Goal: Contribute content: Contribute content

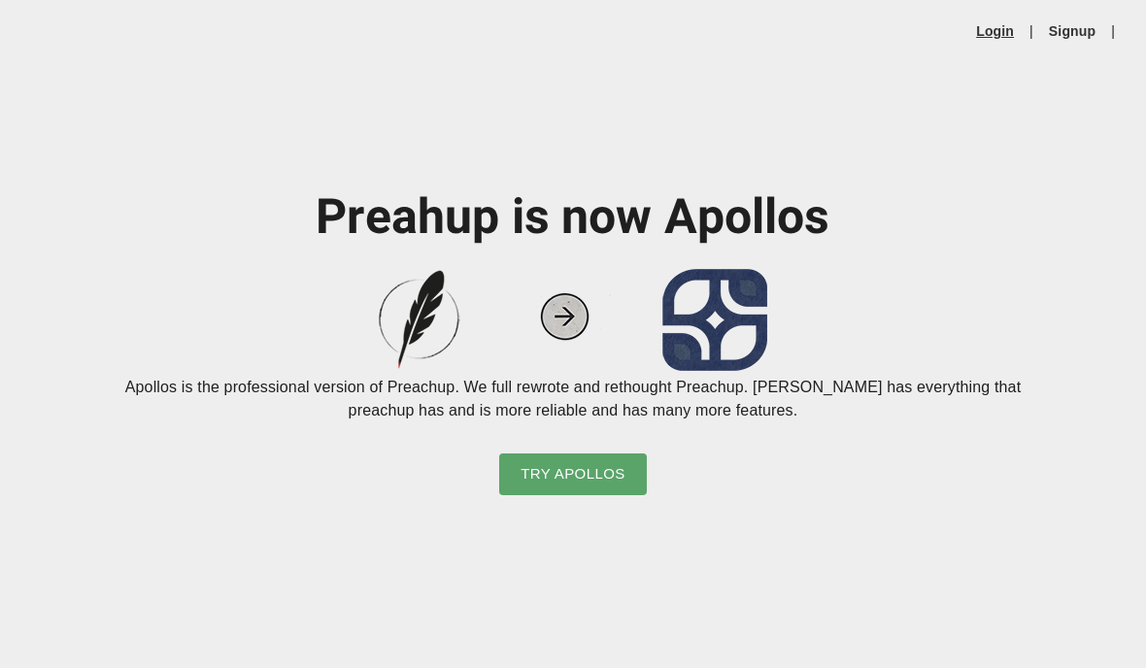
click at [980, 29] on link "Login" at bounding box center [995, 30] width 38 height 19
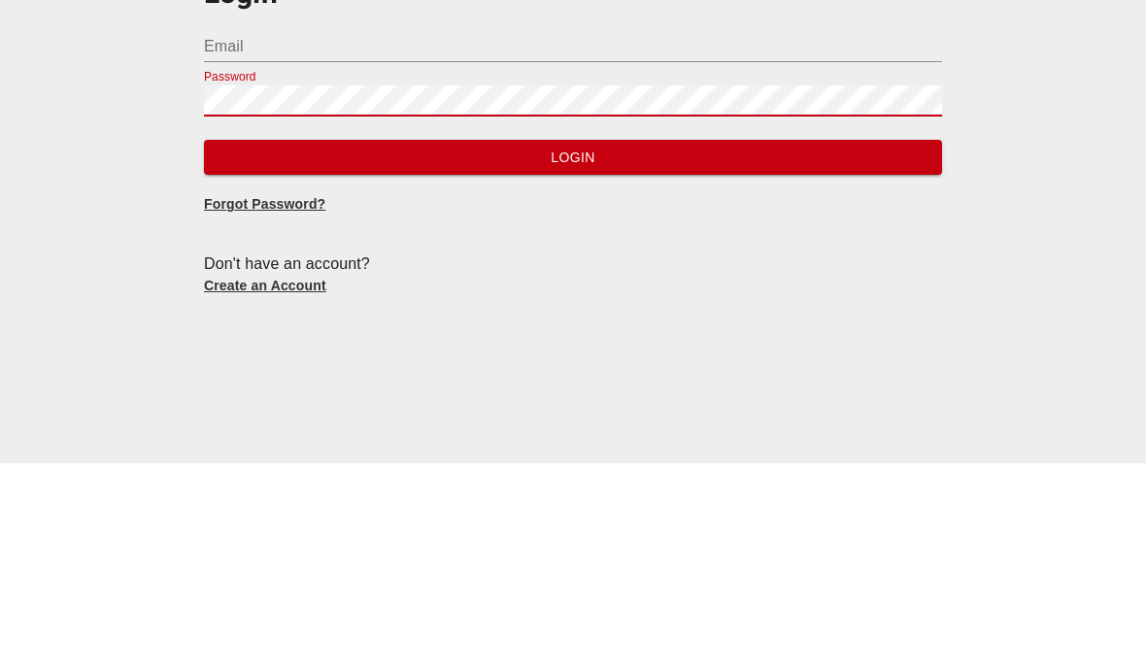
scroll to position [7, 0]
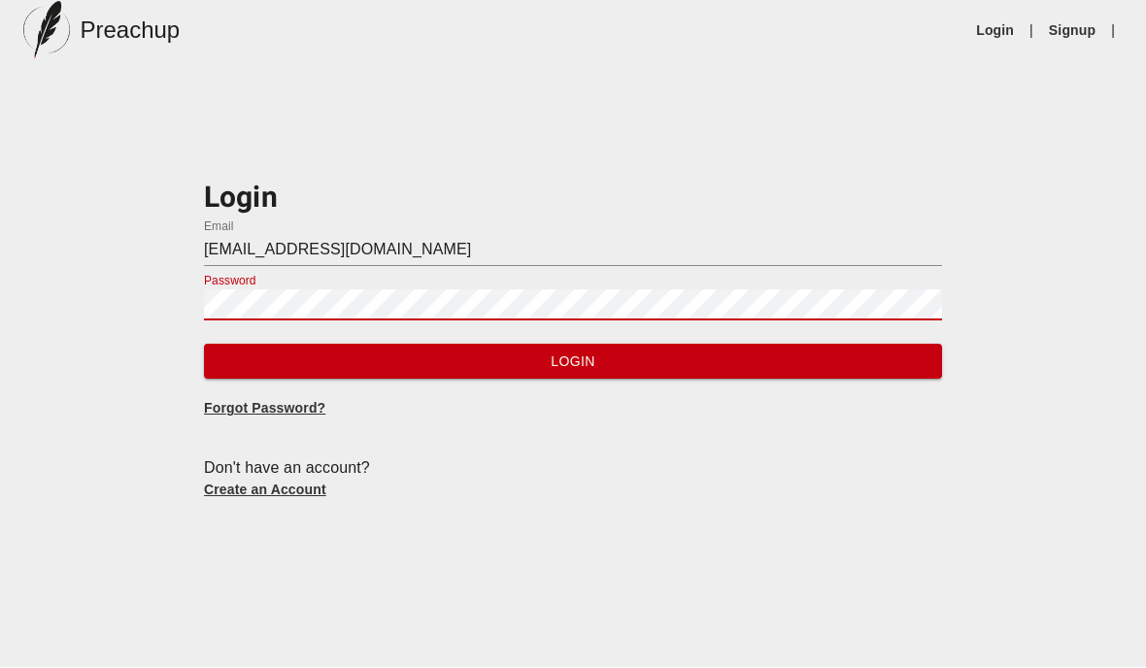
type input "[EMAIL_ADDRESS][DOMAIN_NAME]"
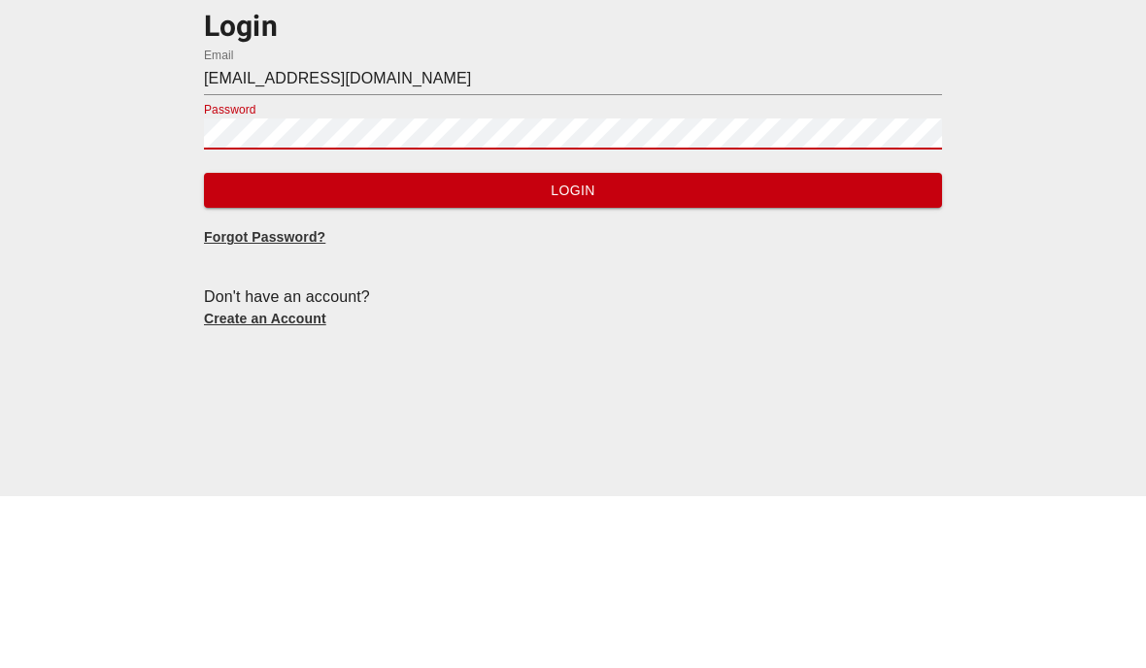
click at [877, 351] on span "Login" at bounding box center [573, 363] width 707 height 24
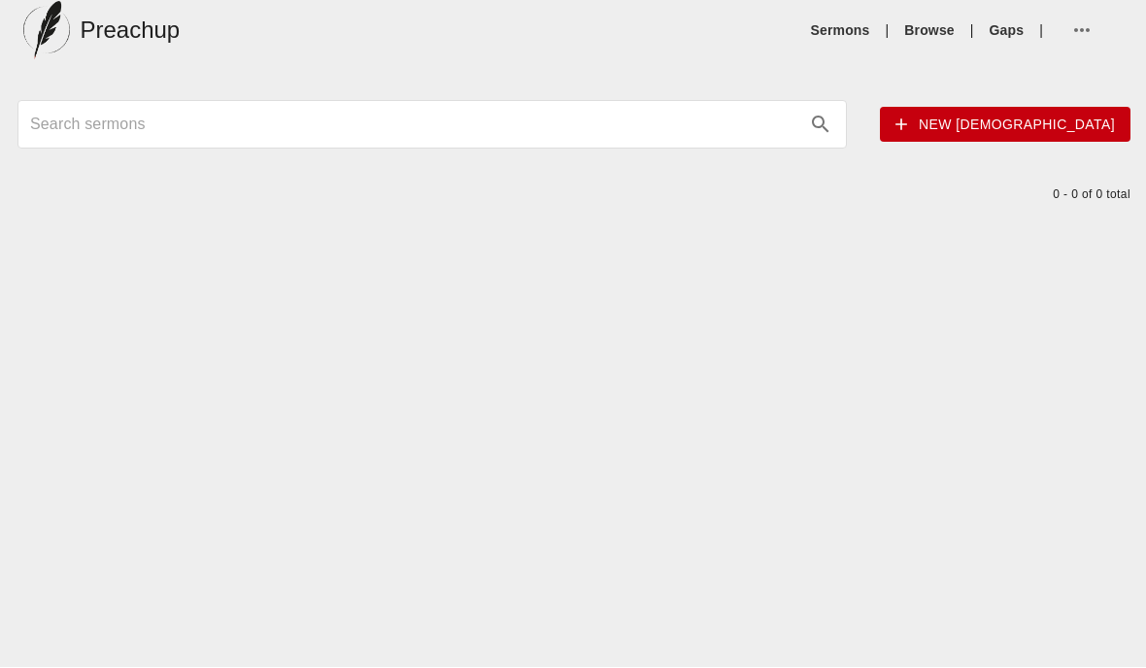
scroll to position [8, 0]
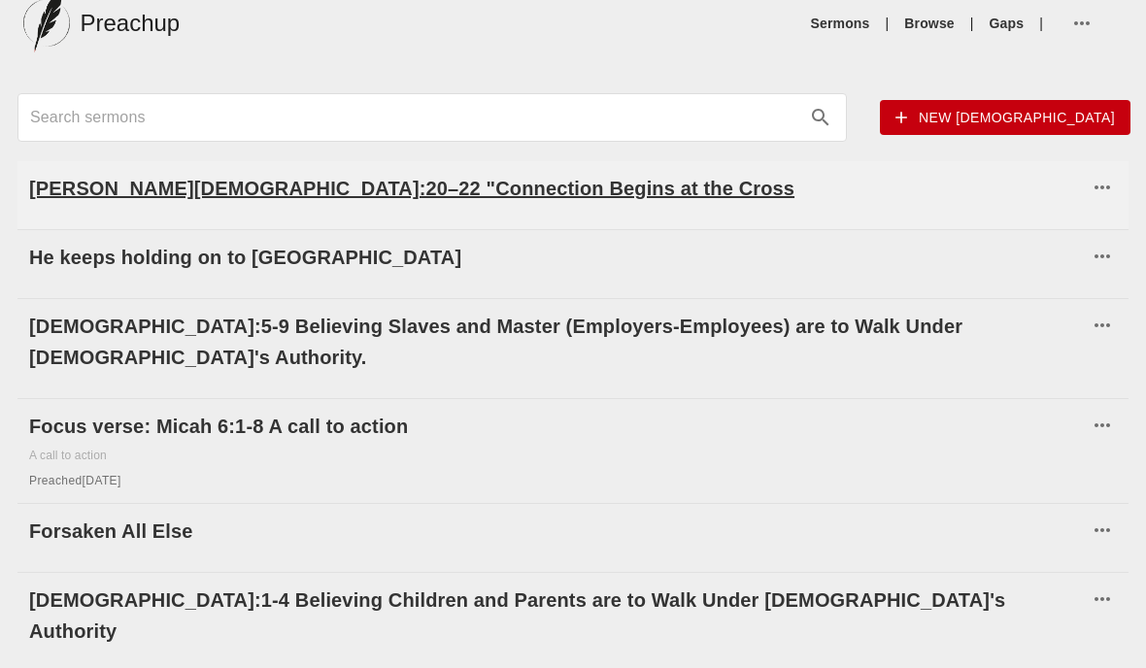
click at [400, 181] on h6 "[PERSON_NAME][DEMOGRAPHIC_DATA]:20–22 "Connection Begins at the Cross" at bounding box center [558, 188] width 1059 height 31
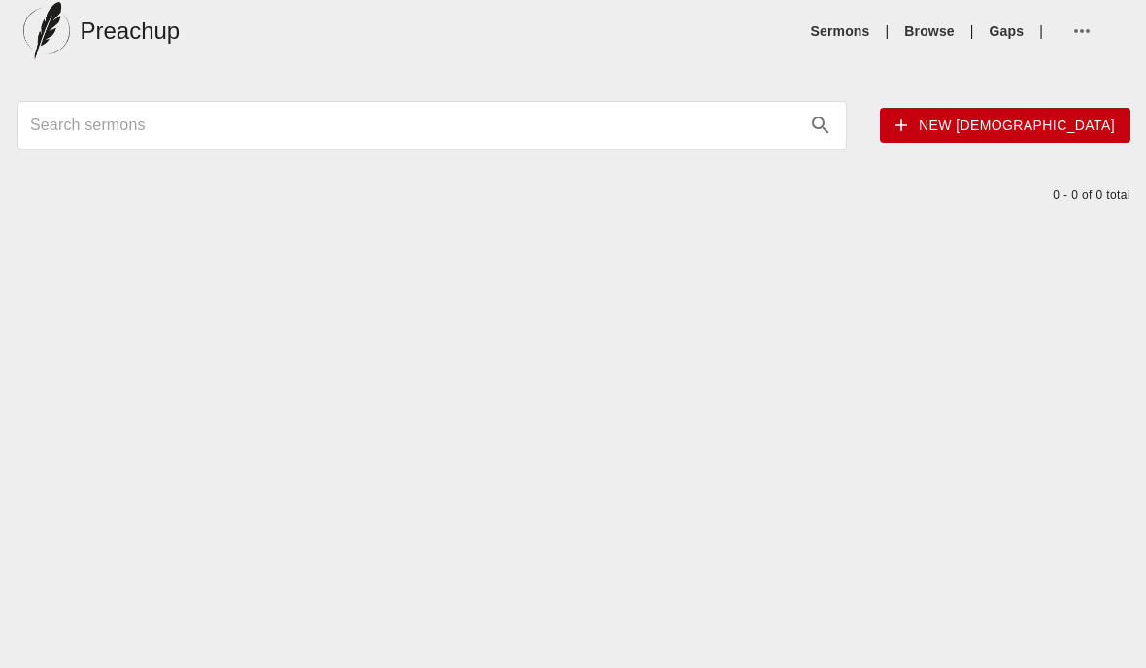
scroll to position [8, 0]
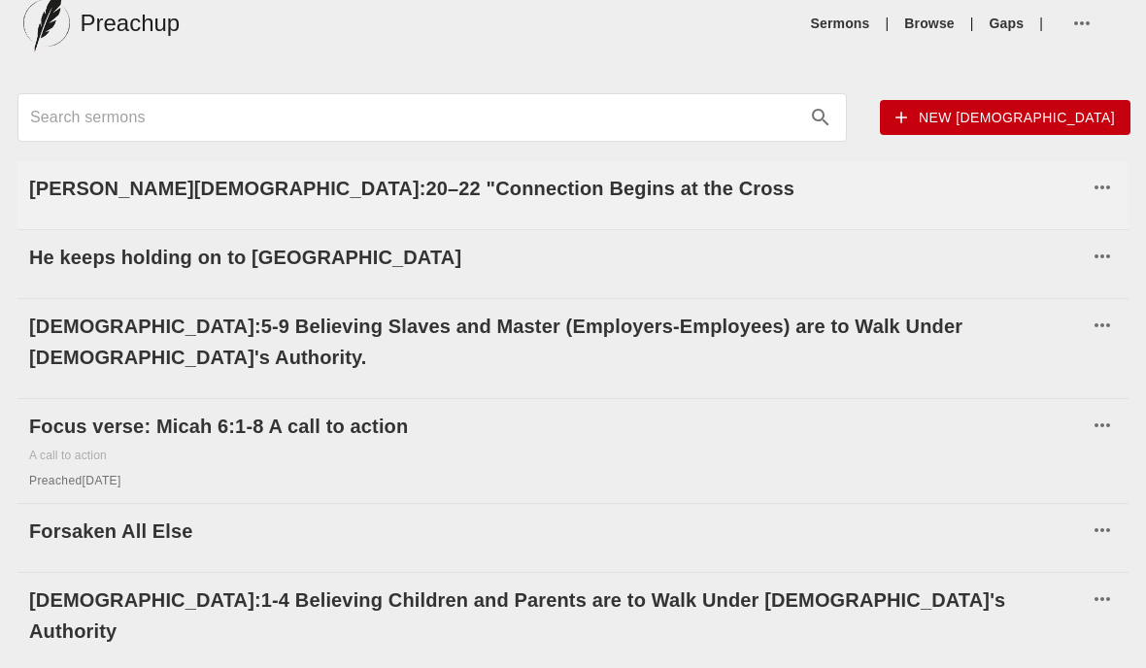
click at [1112, 187] on icon "button" at bounding box center [1102, 187] width 23 height 23
click at [870, 204] on div at bounding box center [573, 334] width 1146 height 668
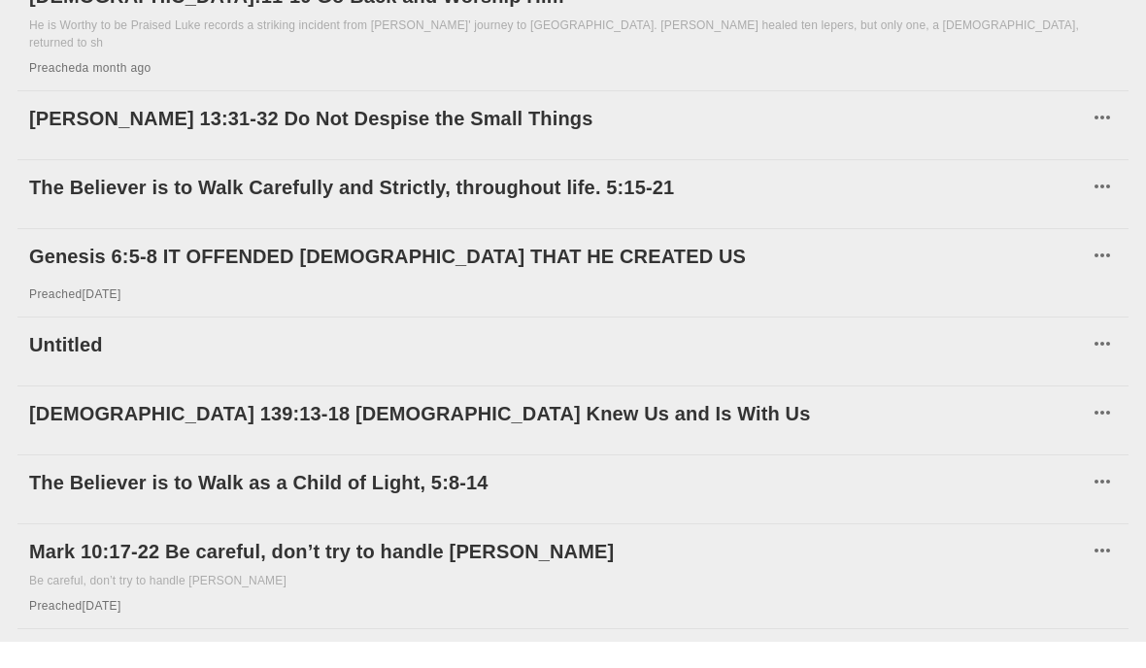
scroll to position [1100, 0]
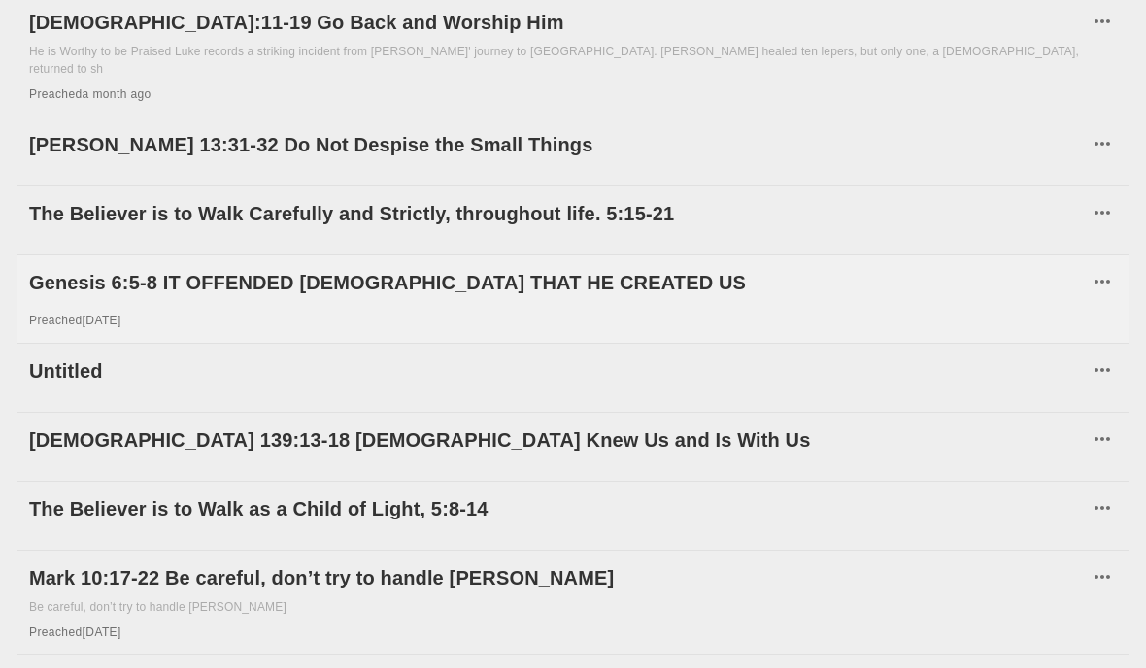
click at [933, 256] on div "Genesis 6:5-8 IT OFFENDED [DEMOGRAPHIC_DATA] THAT HE CREATED US Preached [DATE]" at bounding box center [572, 299] width 1111 height 87
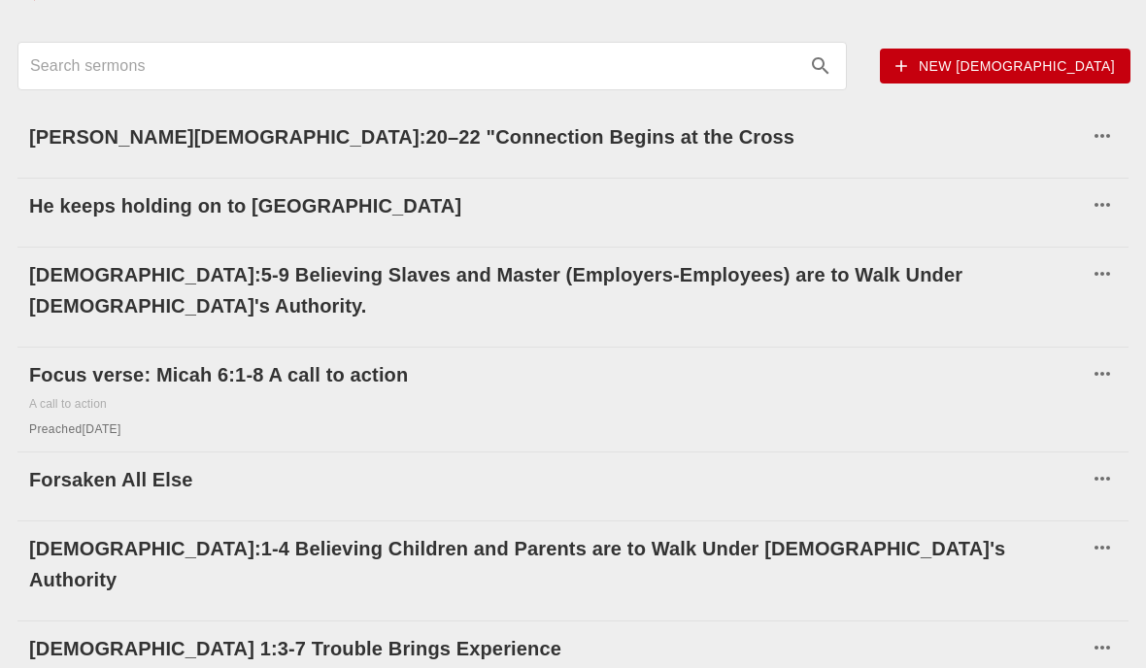
scroll to position [0, 0]
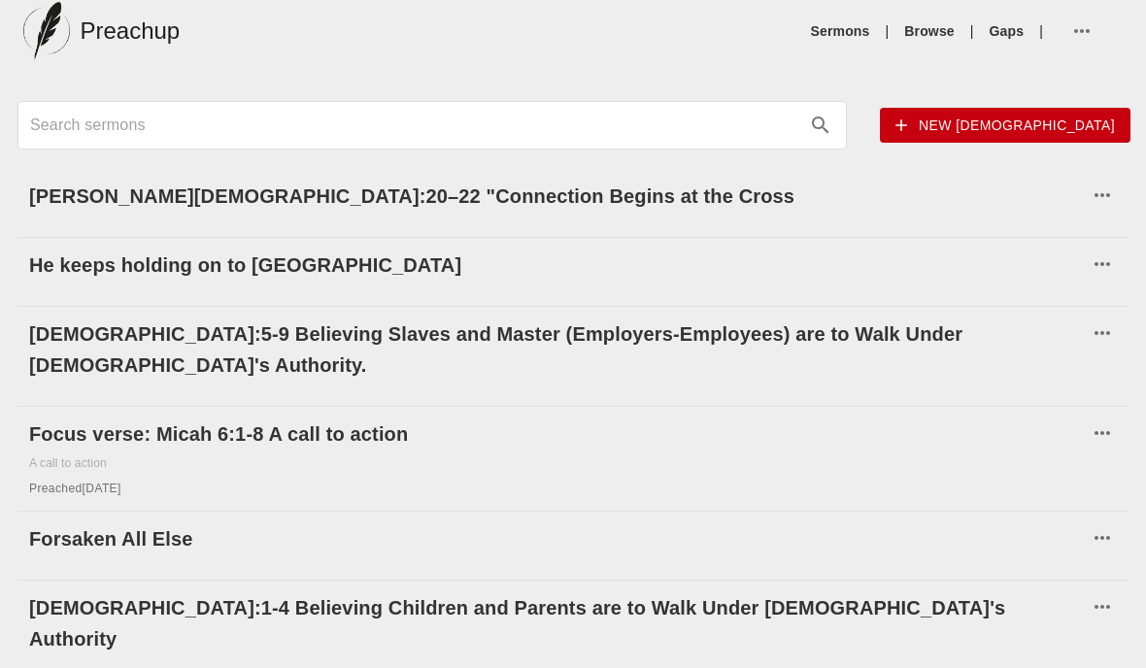
click at [1080, 39] on icon "button" at bounding box center [1082, 30] width 23 height 23
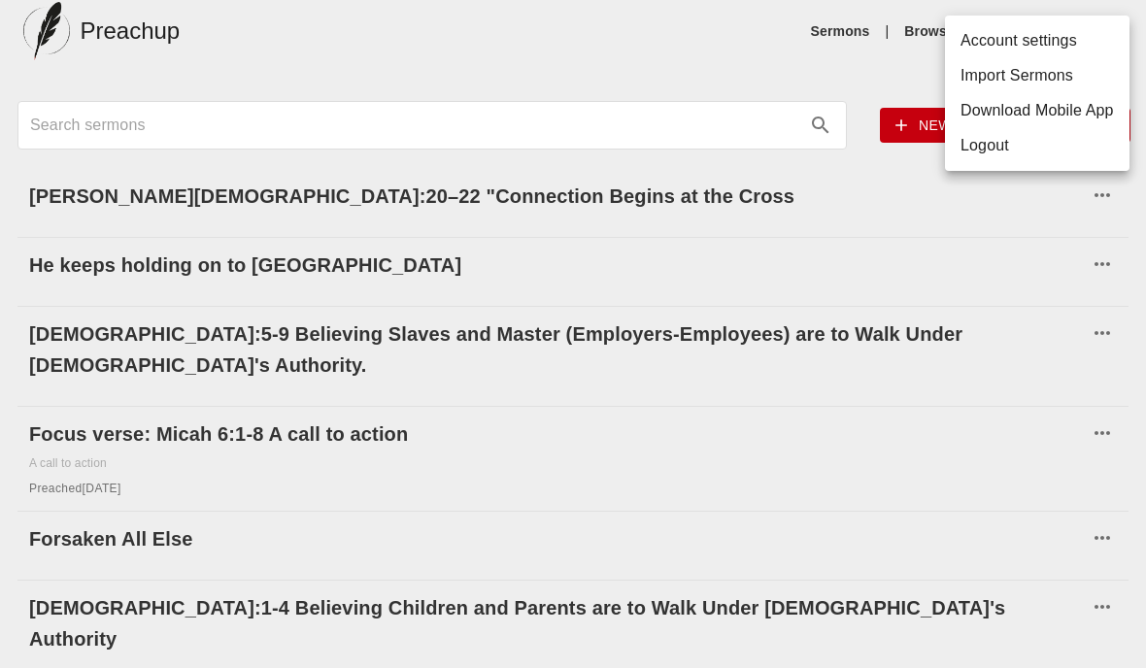
click at [1035, 32] on li "Account settings" at bounding box center [1037, 40] width 185 height 35
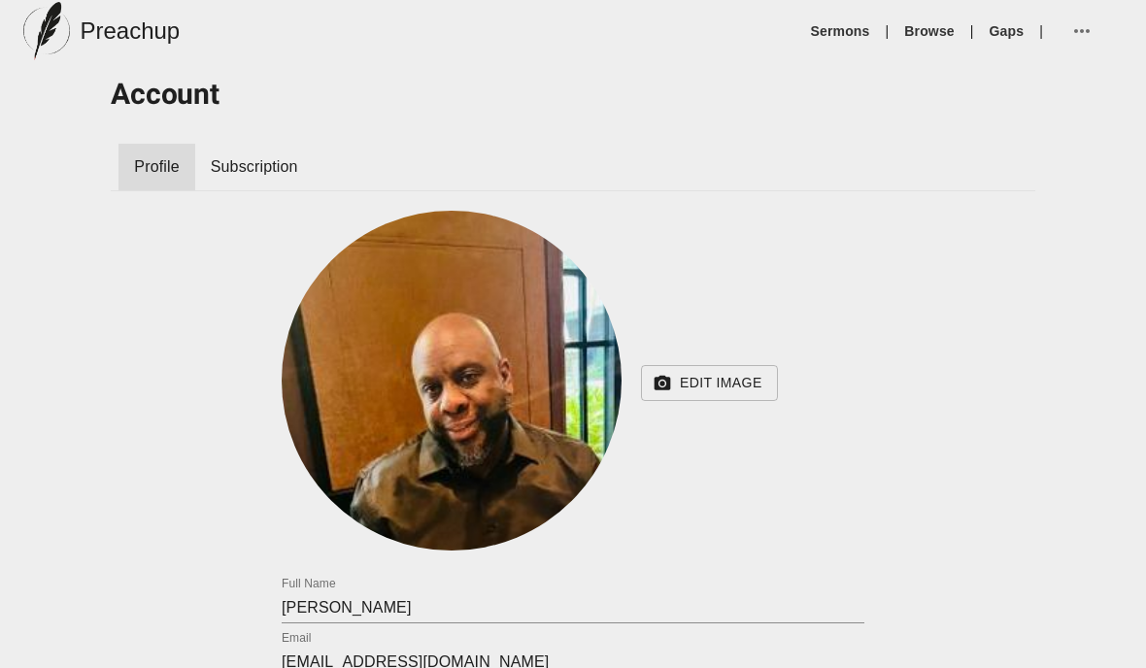
click at [1079, 33] on icon "button" at bounding box center [1082, 30] width 23 height 23
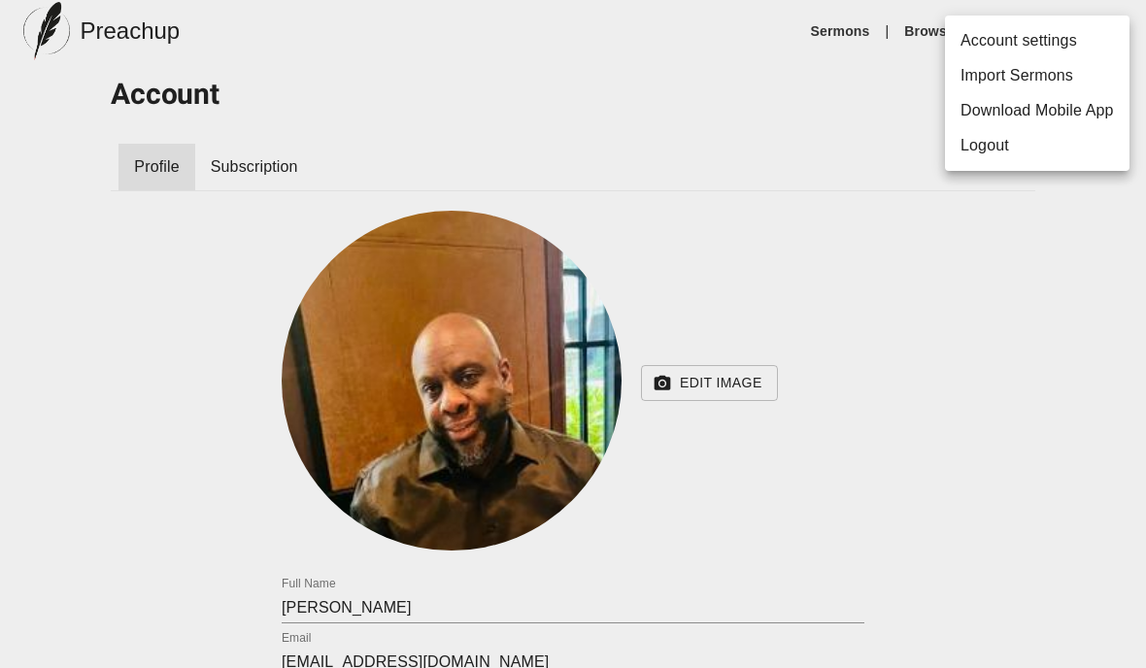
click at [873, 198] on div at bounding box center [573, 334] width 1146 height 668
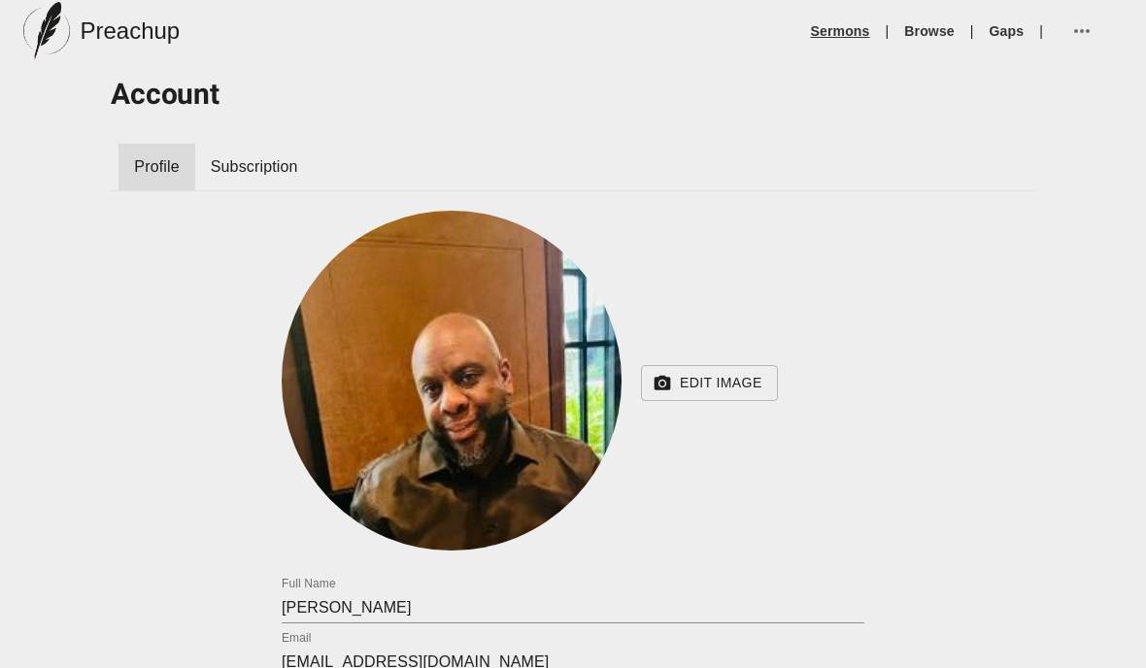
click at [840, 39] on link "Sermons" at bounding box center [840, 30] width 59 height 19
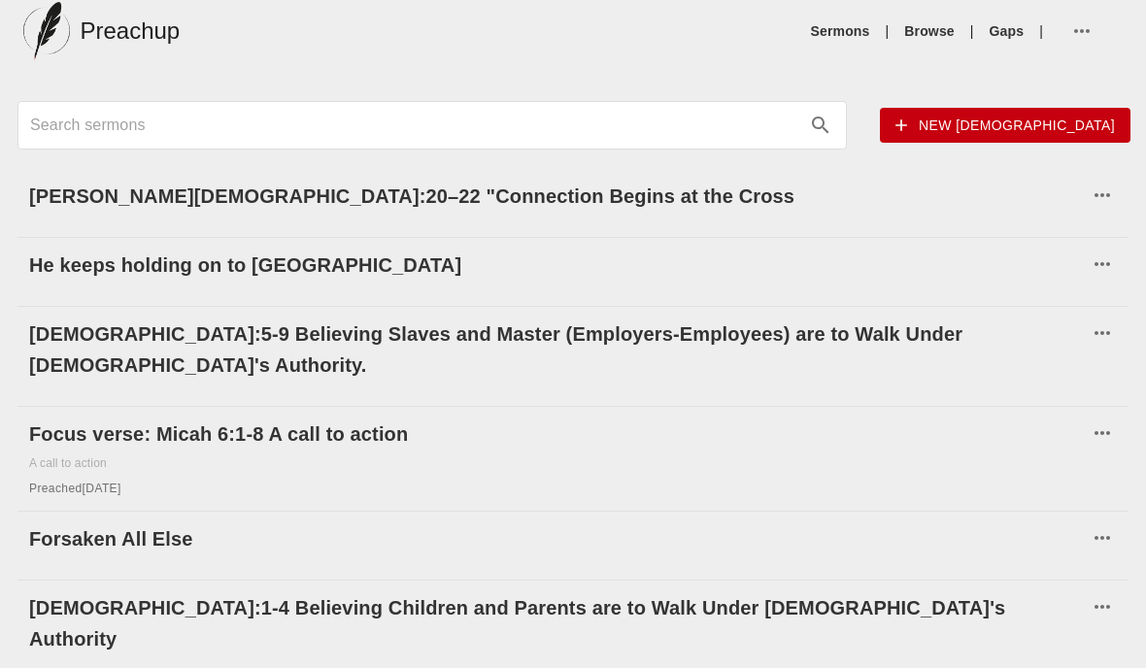
click at [489, 129] on input "Search sermons" at bounding box center [414, 125] width 769 height 31
click at [458, 137] on input "Search sermons" at bounding box center [414, 125] width 769 height 31
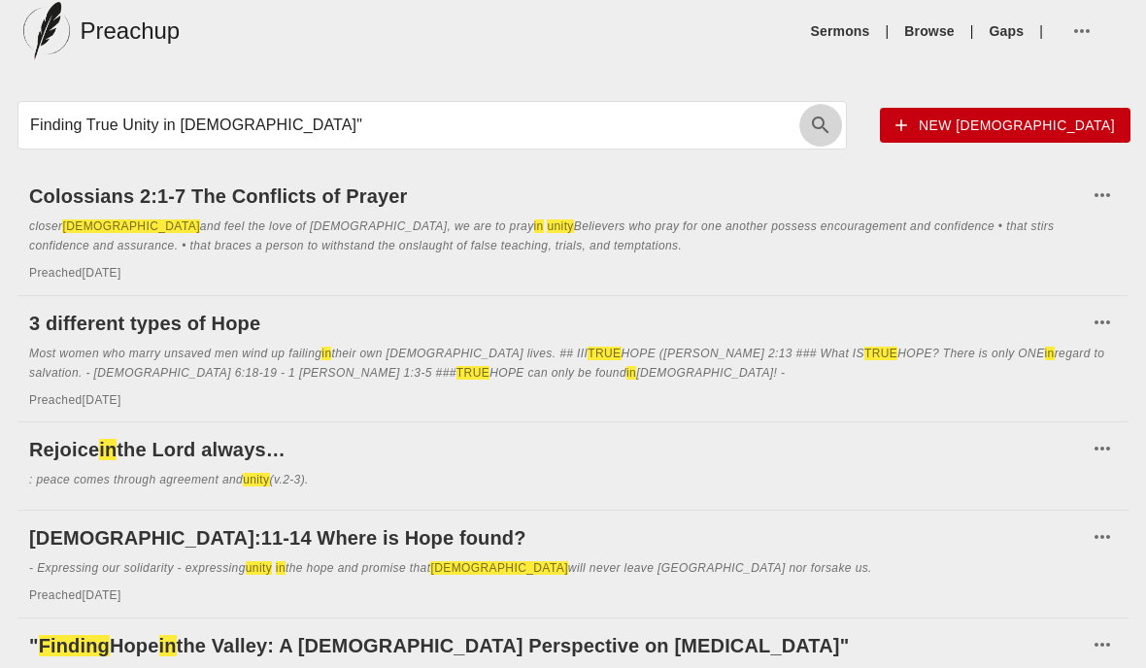
click at [833, 130] on icon "search" at bounding box center [820, 125] width 23 height 23
type input "Finding True Unity in [DEMOGRAPHIC_DATA]""
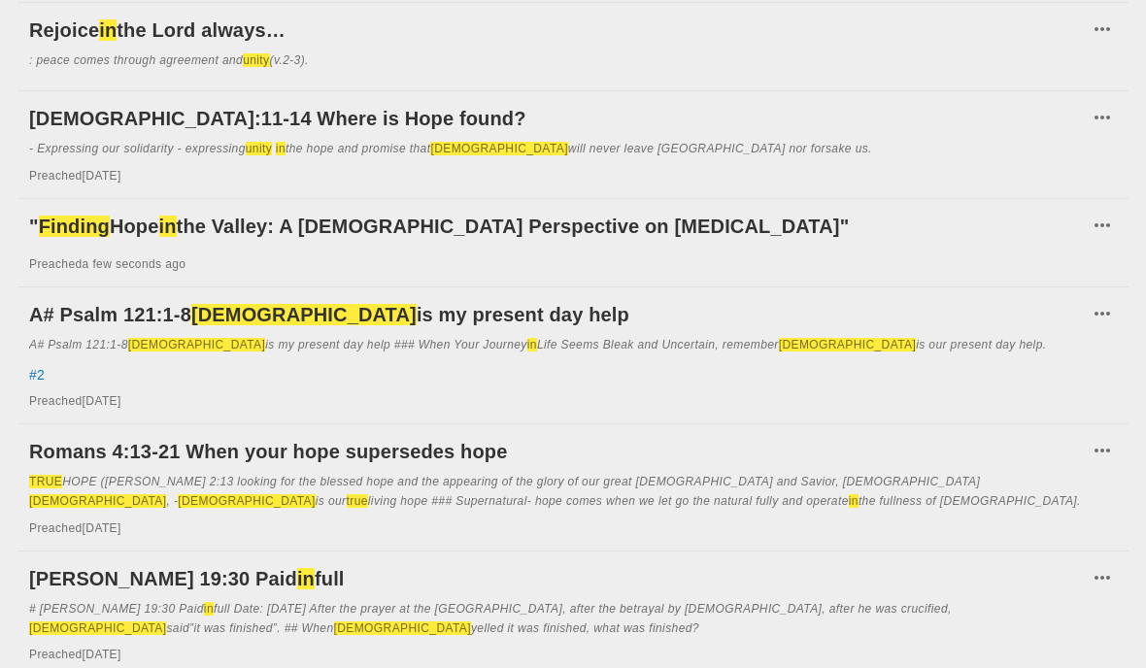
scroll to position [420, 0]
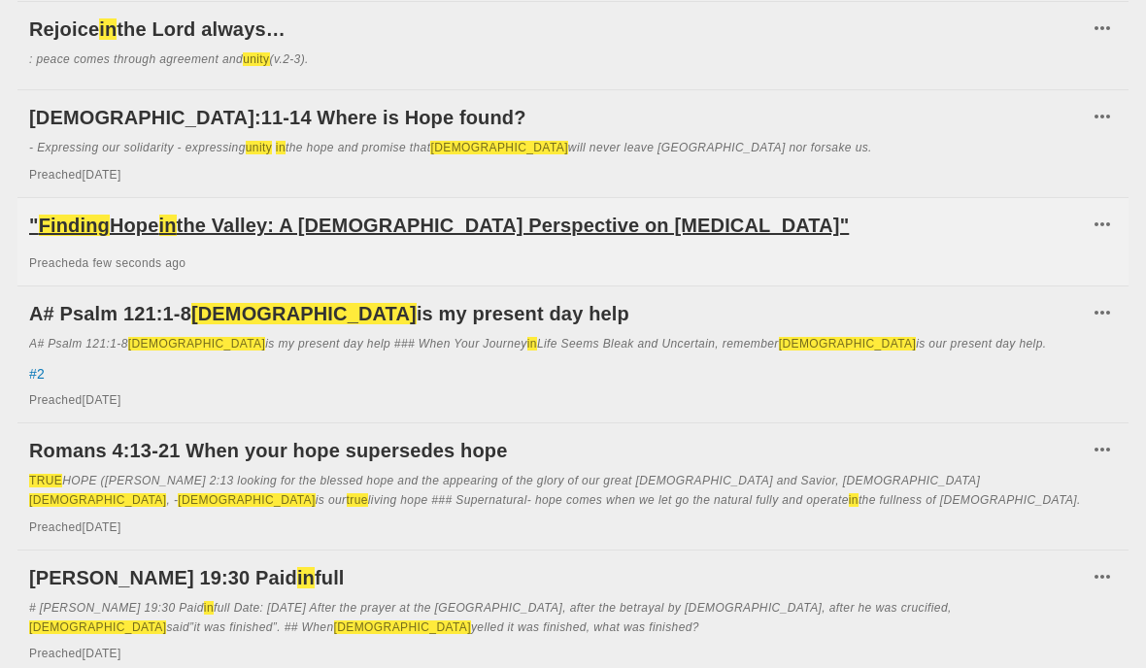
click at [650, 228] on h6 "" Finding Hope in the Valley: A [DEMOGRAPHIC_DATA] Perspective on [MEDICAL_DATA…" at bounding box center [558, 226] width 1059 height 31
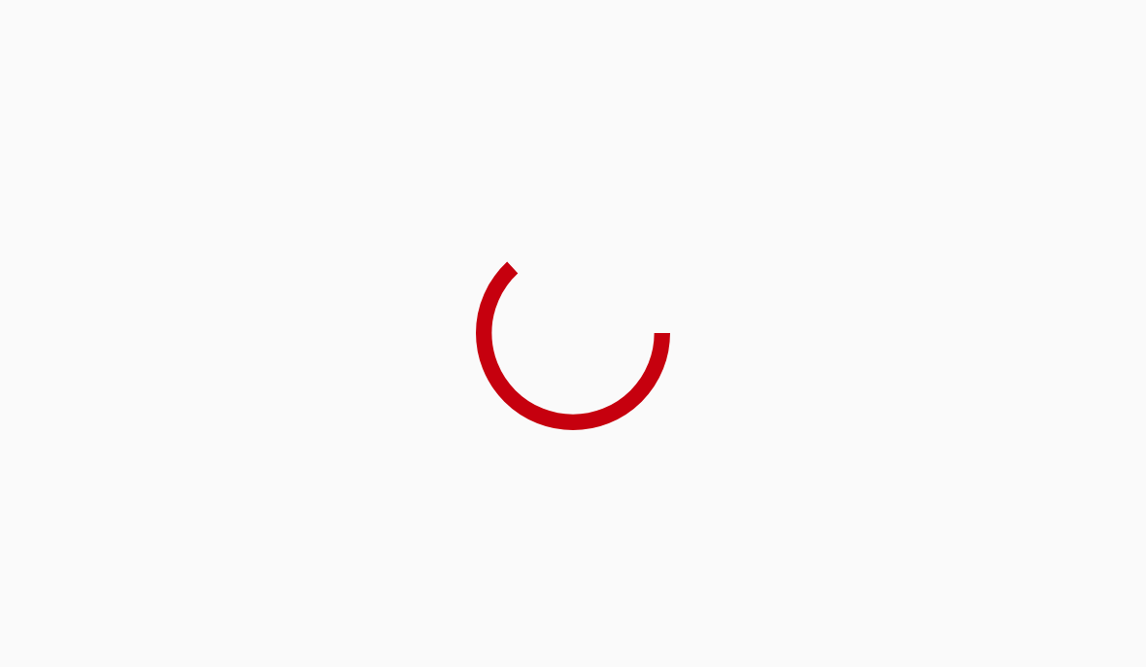
scroll to position [8, 0]
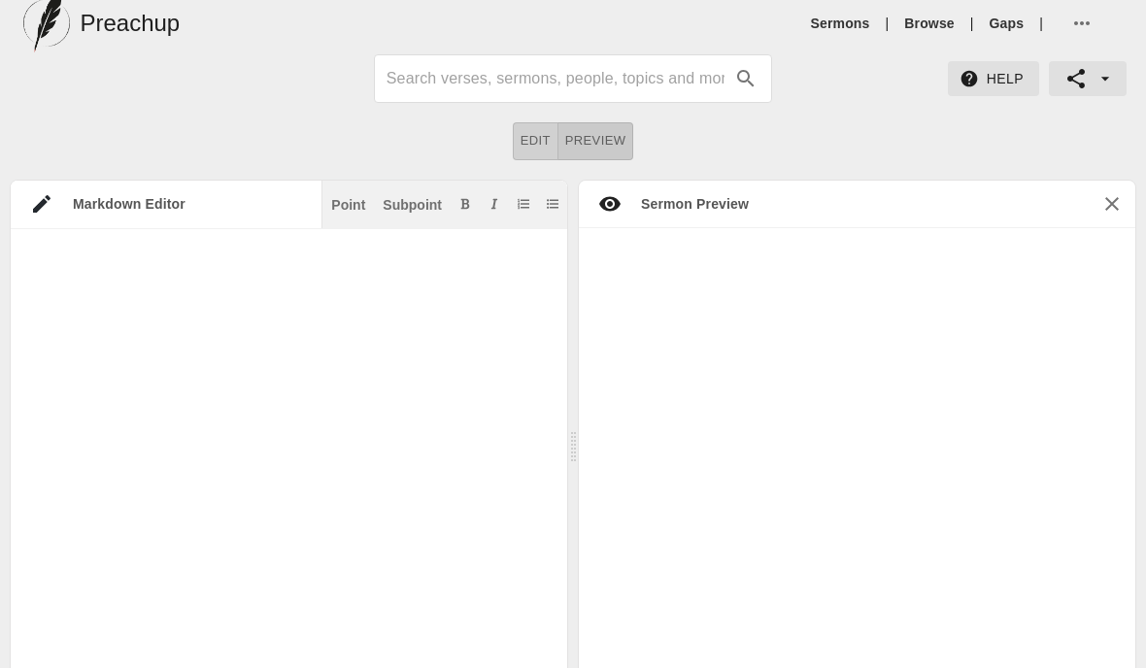
click at [590, 146] on span "Preview" at bounding box center [595, 141] width 61 height 22
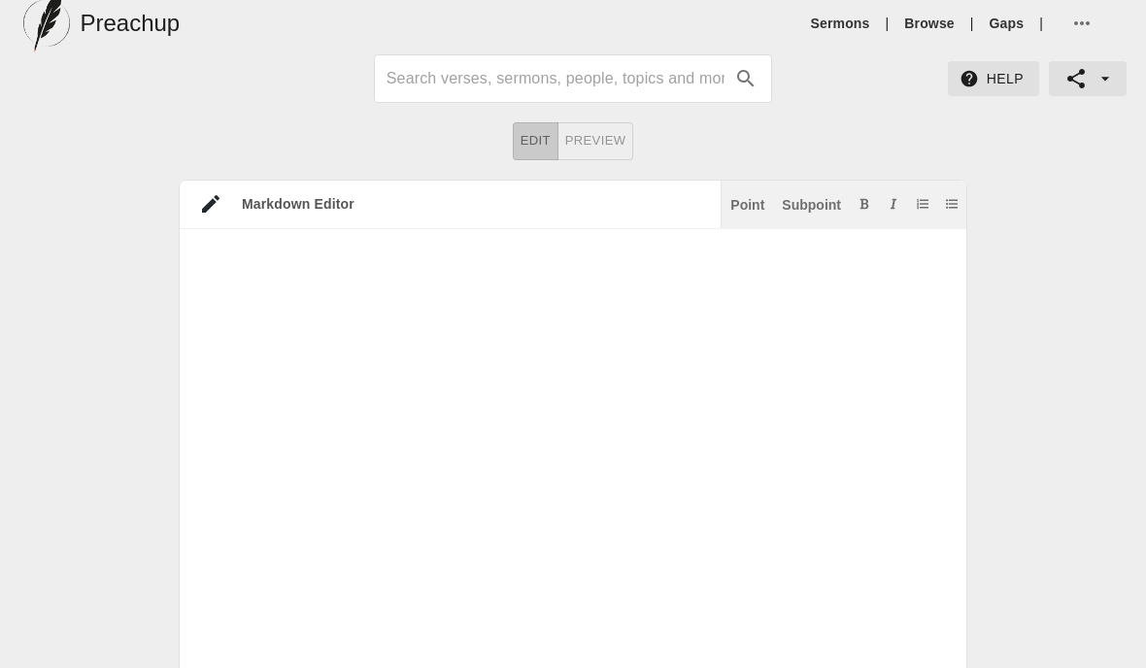
click at [536, 145] on span "Edit" at bounding box center [536, 141] width 30 height 22
click at [604, 141] on span "Preview" at bounding box center [595, 141] width 61 height 22
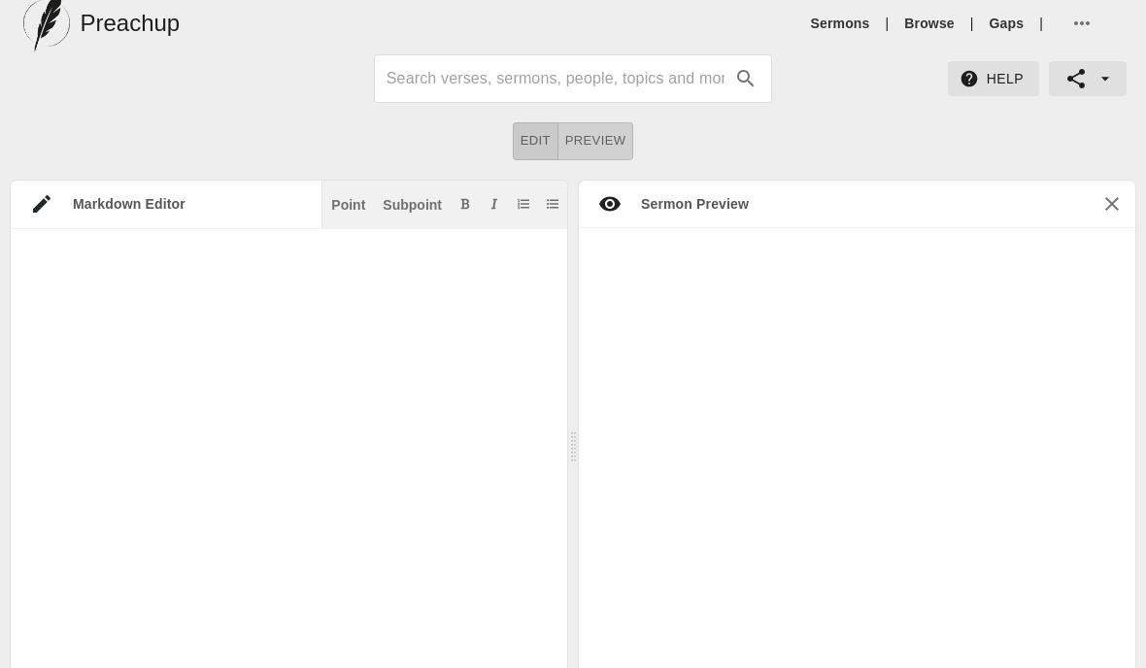
click at [544, 146] on span "Edit" at bounding box center [536, 141] width 30 height 22
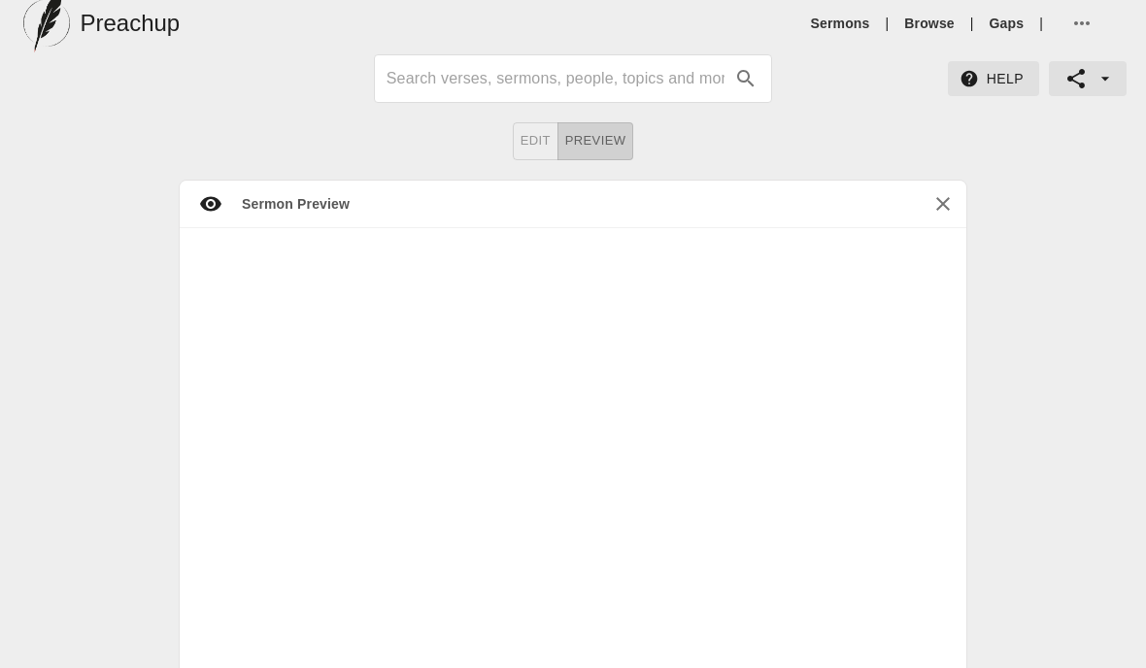
click at [556, 137] on button "Edit" at bounding box center [536, 141] width 46 height 38
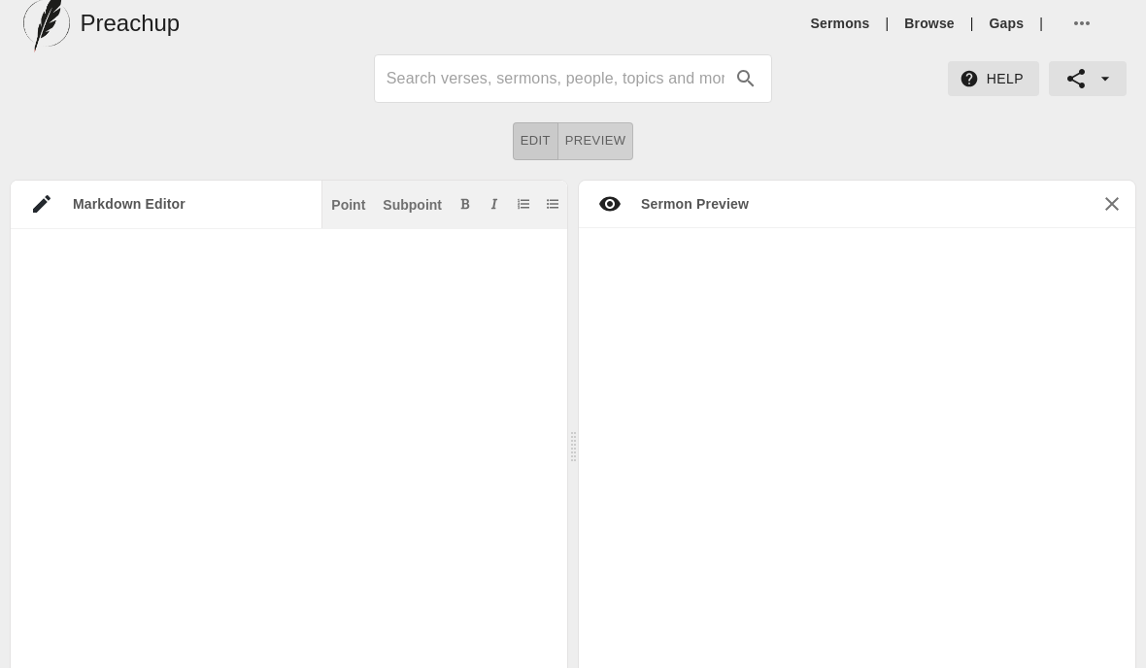
click at [555, 137] on button "Edit" at bounding box center [536, 141] width 46 height 38
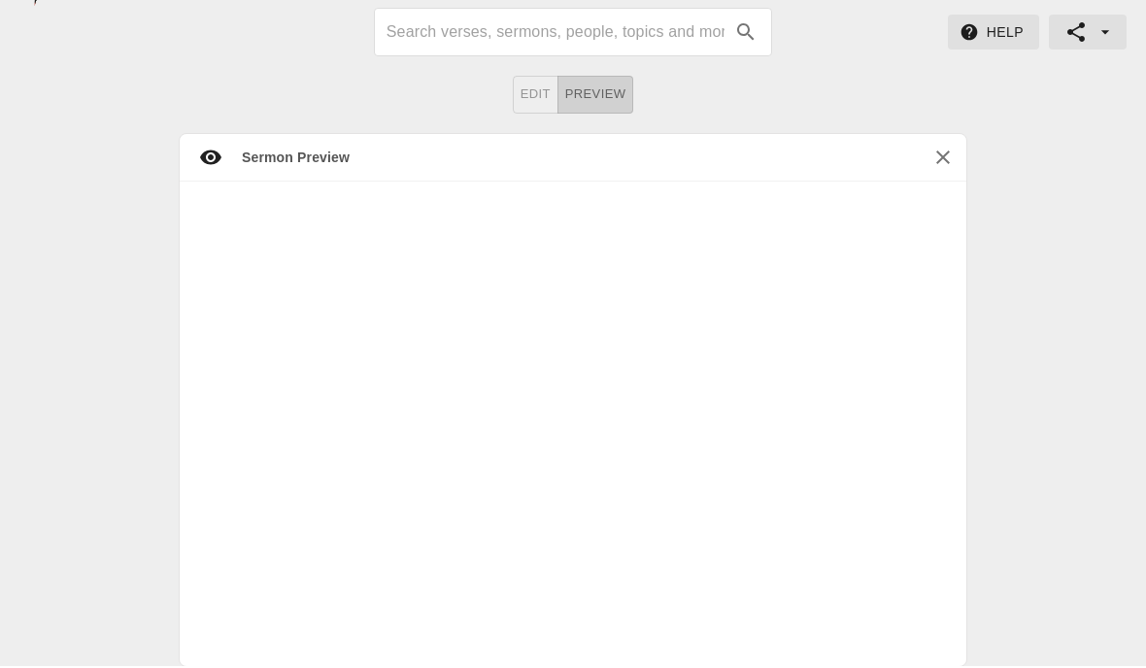
scroll to position [0, 0]
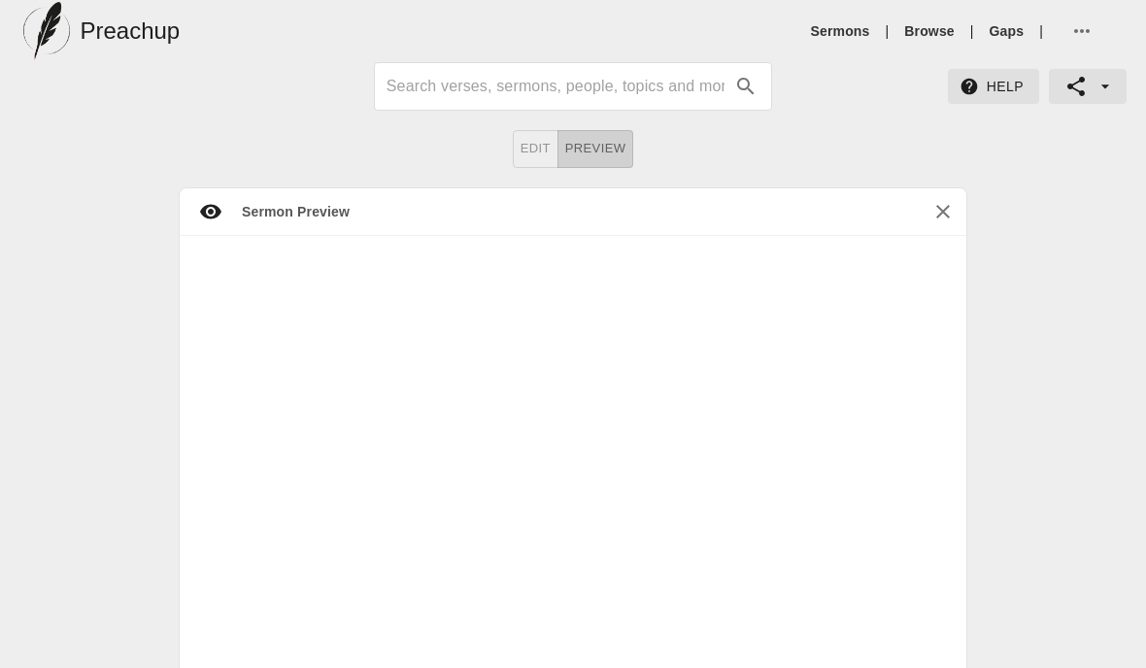
click at [529, 150] on span "Edit" at bounding box center [536, 149] width 30 height 22
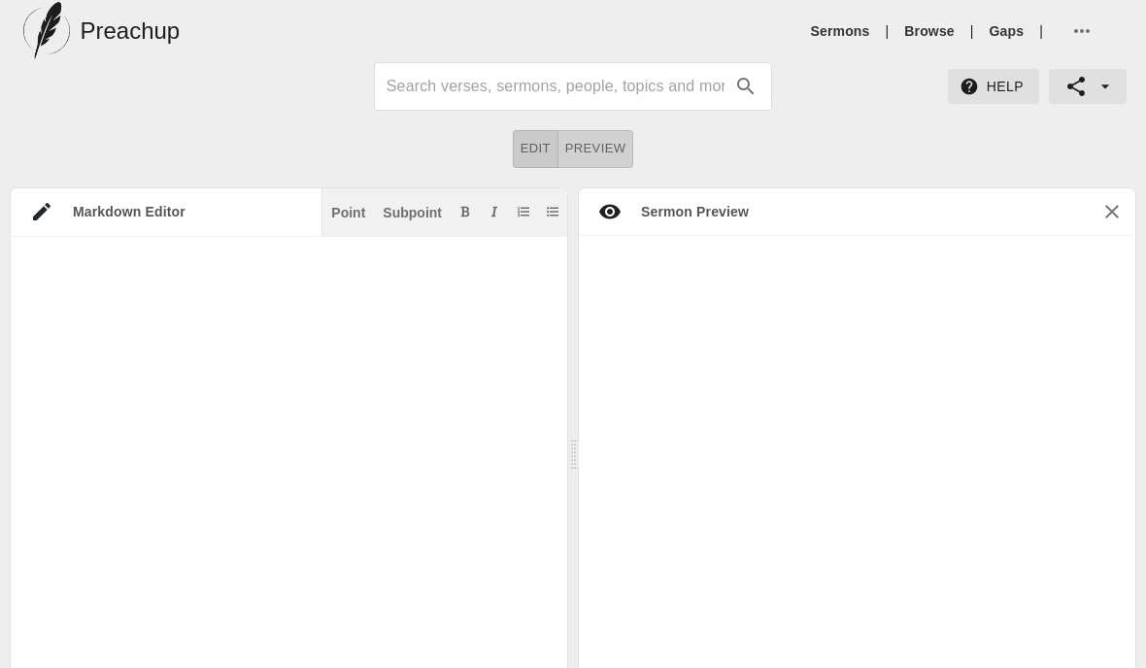
scroll to position [-1, 0]
click at [735, 204] on div "Sermon Preview" at bounding box center [685, 211] width 127 height 19
click at [711, 222] on div "Sermon Preview" at bounding box center [673, 212] width 189 height 48
click at [453, 362] on textarea at bounding box center [279, 547] width 537 height 583
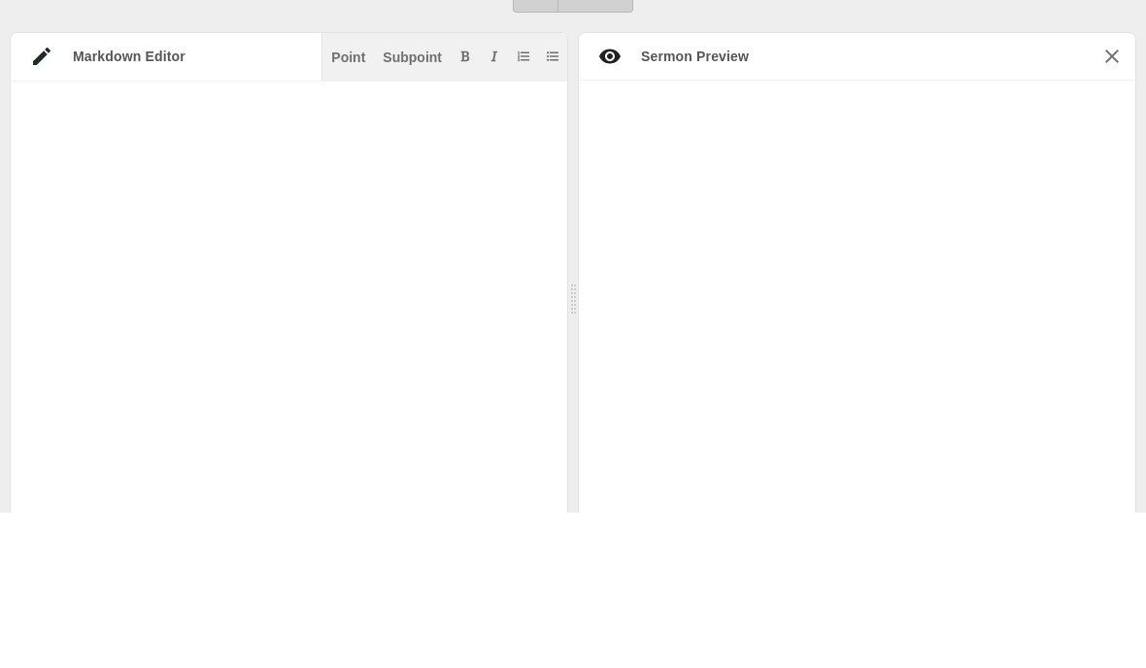
click at [169, 256] on textarea at bounding box center [279, 547] width 537 height 583
paste textarea "Finding True Unity in [DEMOGRAPHIC_DATA]""
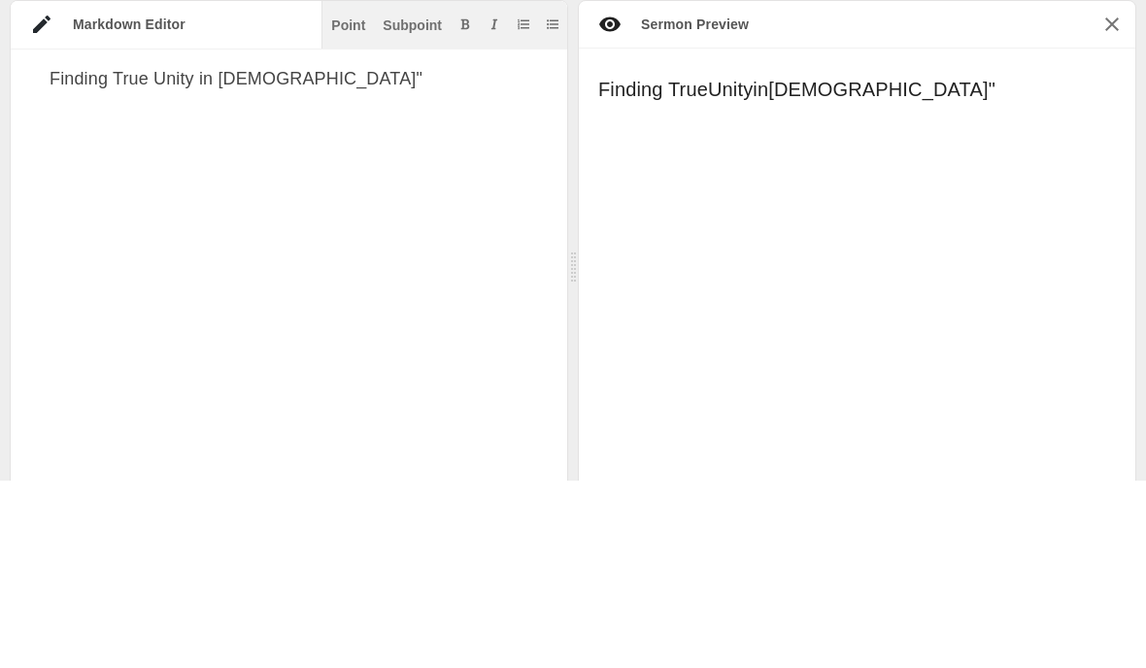
click at [916, 236] on div "Finding True Unity in [DEMOGRAPHIC_DATA] " Finding True Unity in [DEMOGRAPHIC_D…" at bounding box center [857, 478] width 557 height 485
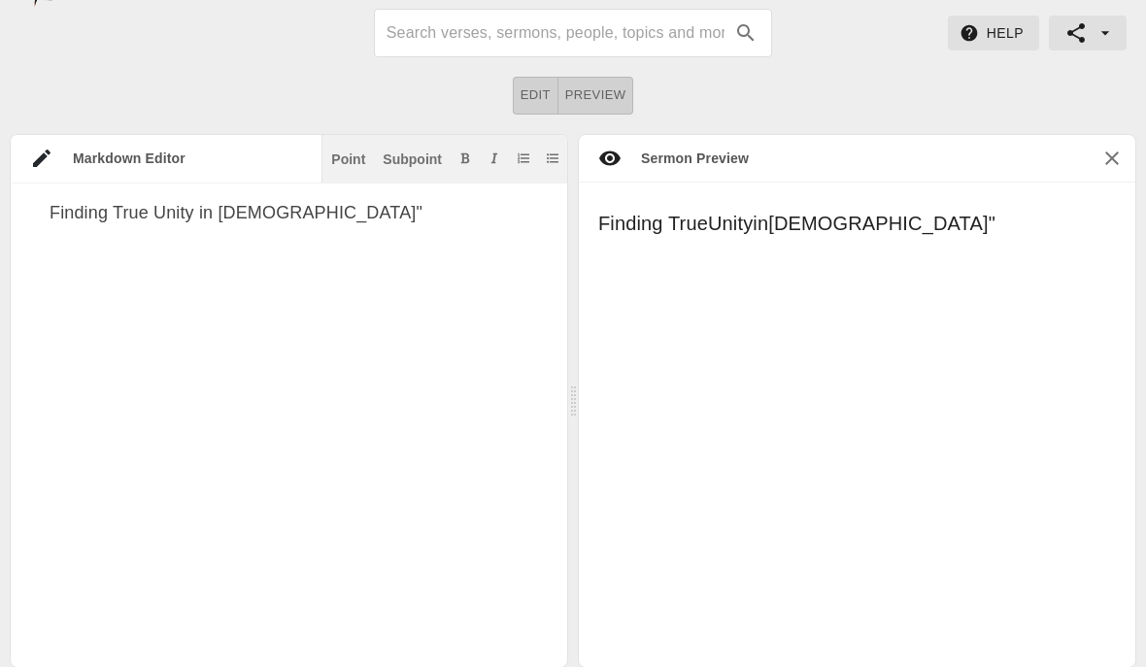
click at [292, 207] on textarea "Finding True Unity in [DEMOGRAPHIC_DATA]"" at bounding box center [299, 505] width 498 height 603
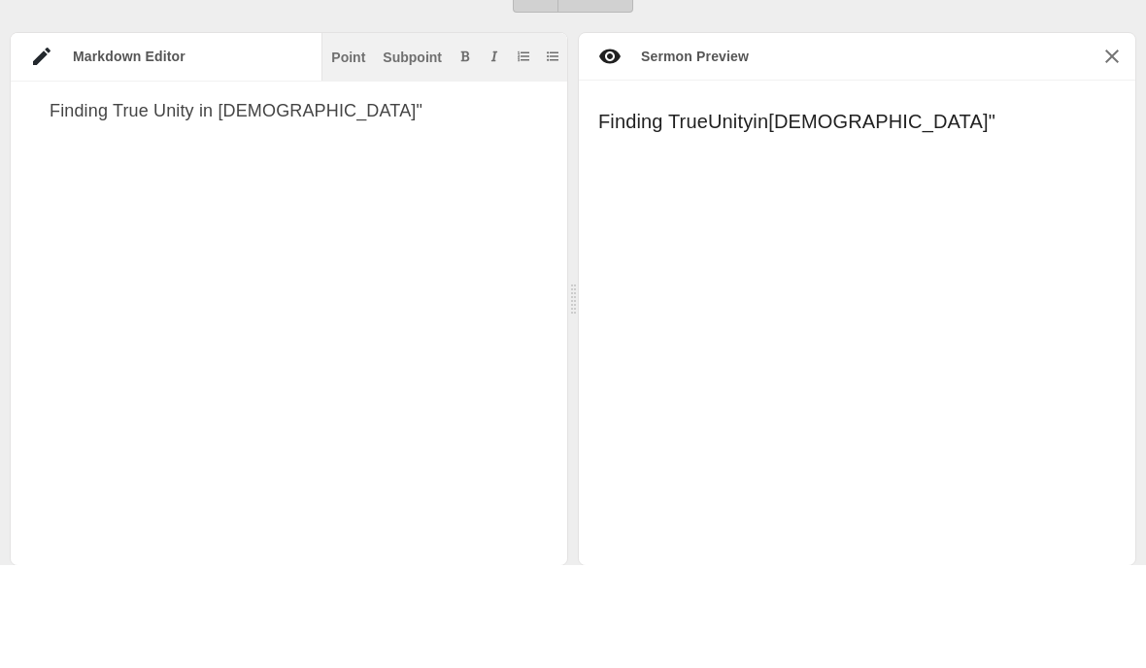
click at [343, 153] on div "Point" at bounding box center [348, 160] width 34 height 14
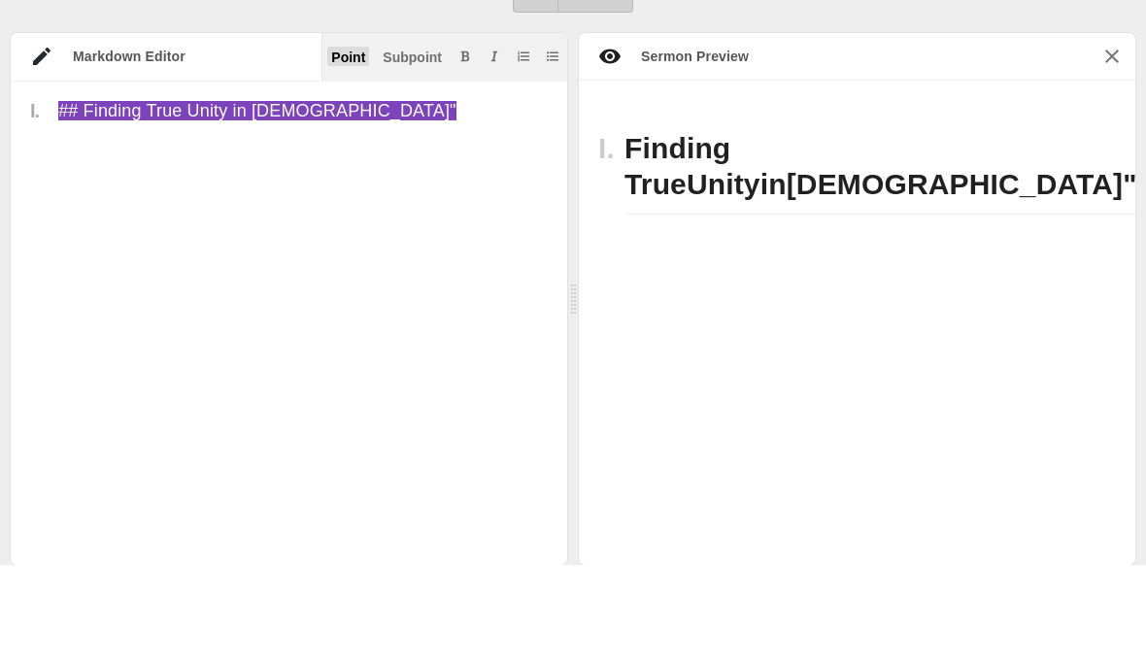
click at [340, 153] on div "Point" at bounding box center [348, 160] width 34 height 14
click at [348, 153] on div "Point" at bounding box center [348, 160] width 34 height 14
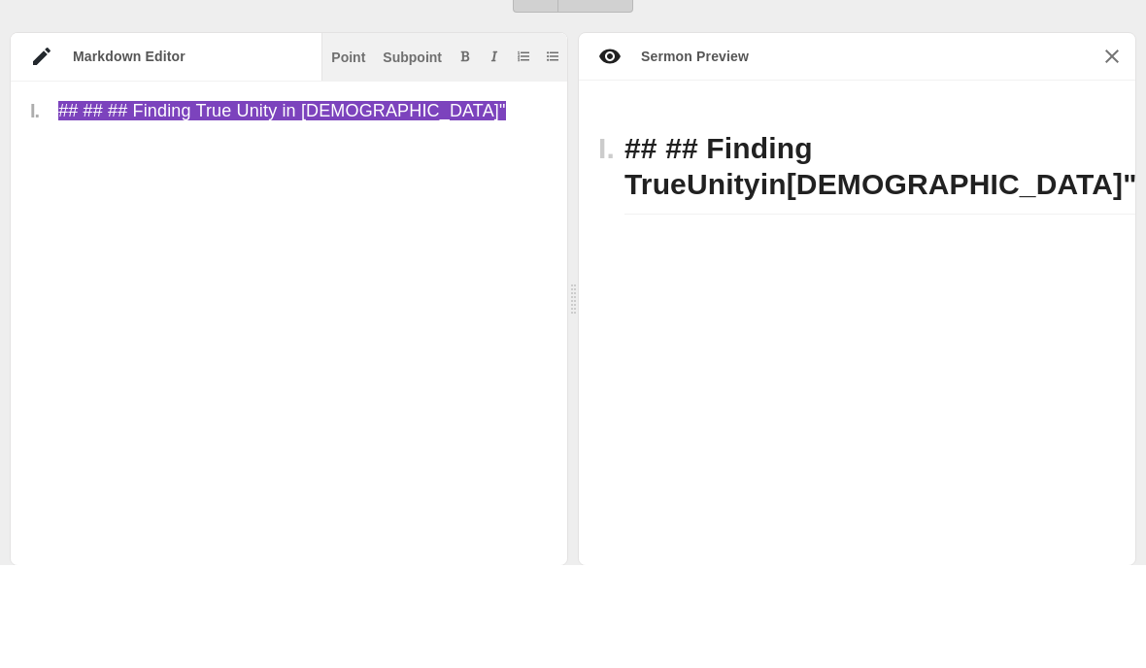
click at [376, 204] on textarea "## ## ## Finding True Unity in [DEMOGRAPHIC_DATA]"" at bounding box center [303, 505] width 490 height 603
click at [1085, 271] on span "[DEMOGRAPHIC_DATA]" at bounding box center [955, 287] width 337 height 32
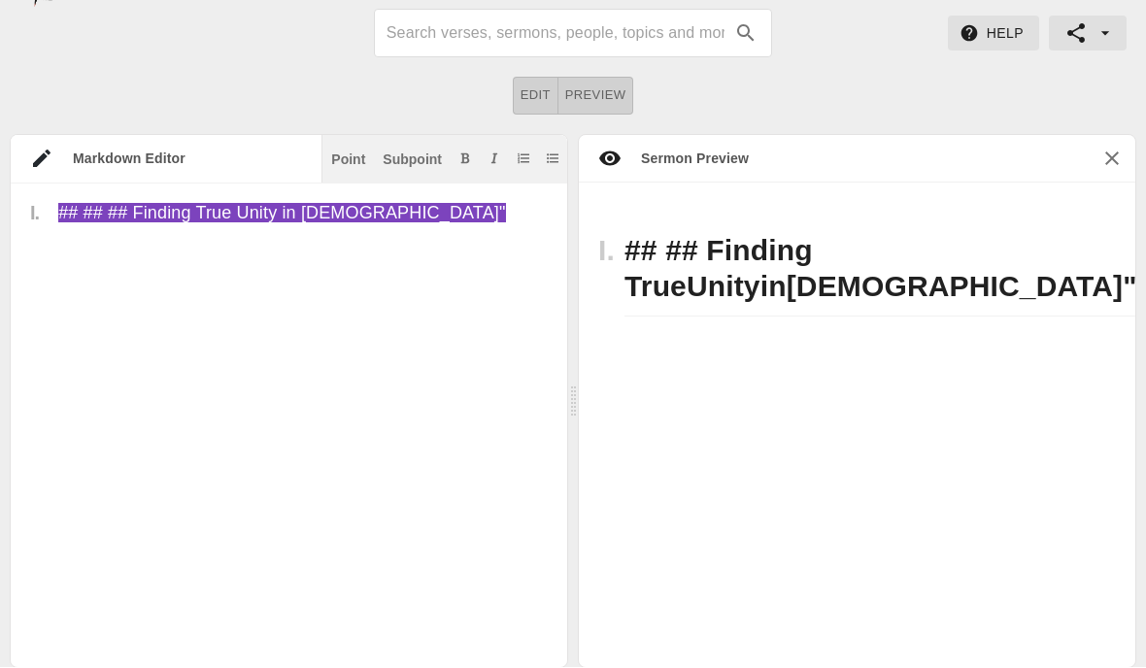
click at [1122, 152] on icon "button" at bounding box center [1112, 159] width 23 height 23
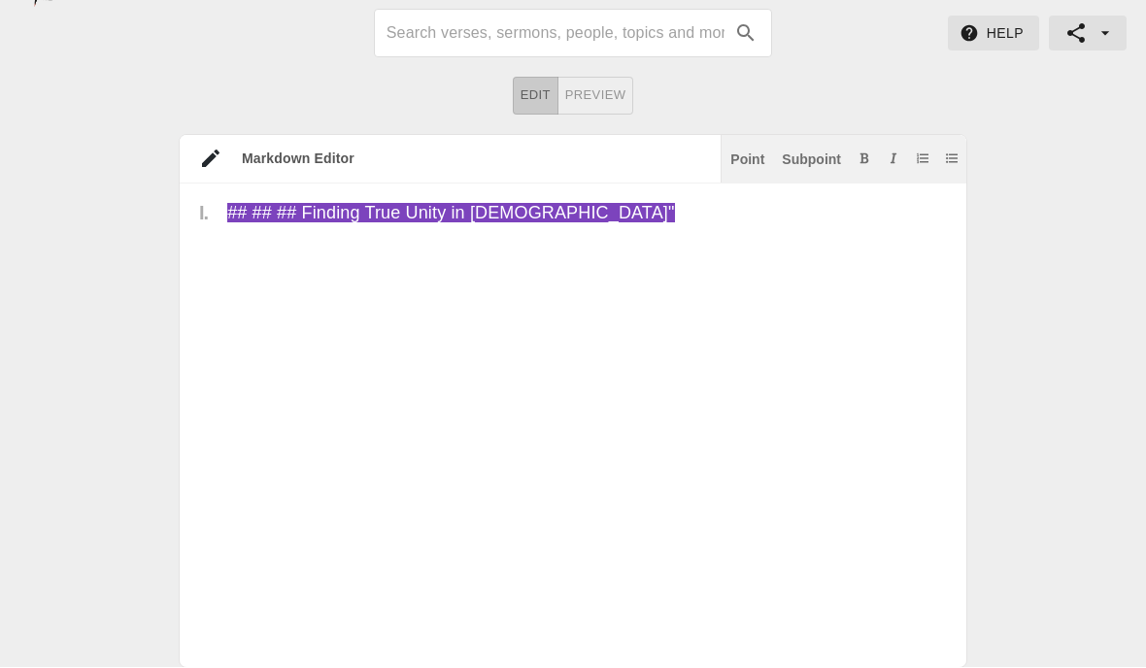
click at [544, 92] on span "Edit" at bounding box center [536, 96] width 30 height 22
click at [314, 168] on div "Markdown Editor Point Subpoint" at bounding box center [573, 160] width 787 height 49
click at [221, 177] on div "Markdown Editor Point Subpoint" at bounding box center [573, 160] width 787 height 49
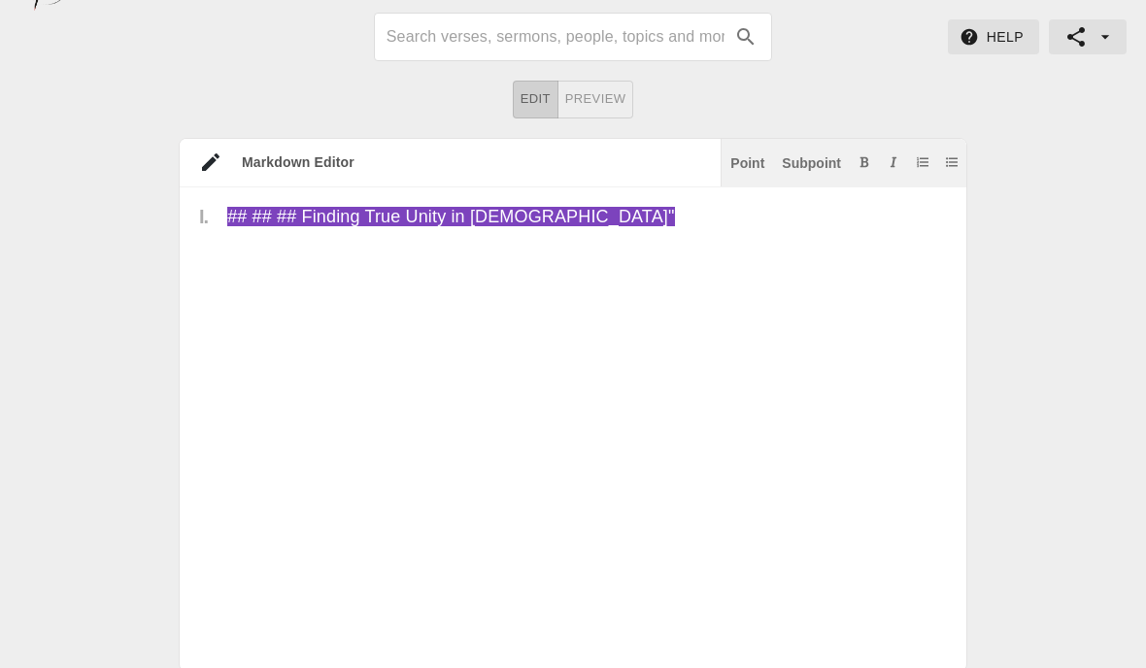
click at [382, 236] on textarea "## ## ## Finding True Unity in [DEMOGRAPHIC_DATA]"" at bounding box center [587, 509] width 720 height 603
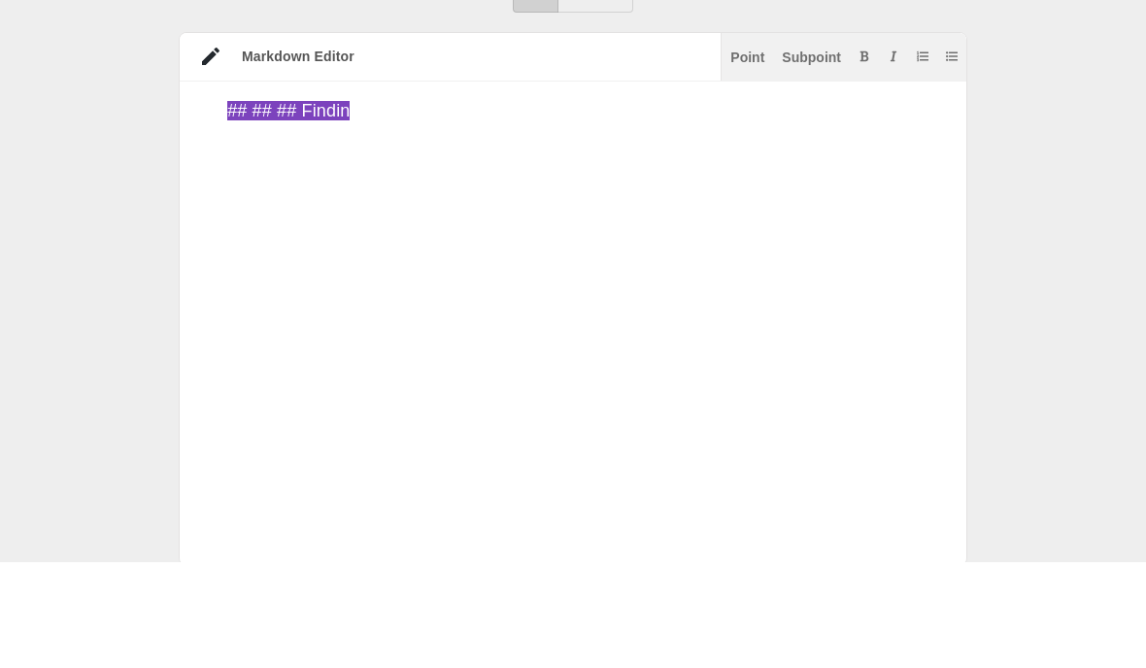
type textarea "## ## ## Findi"
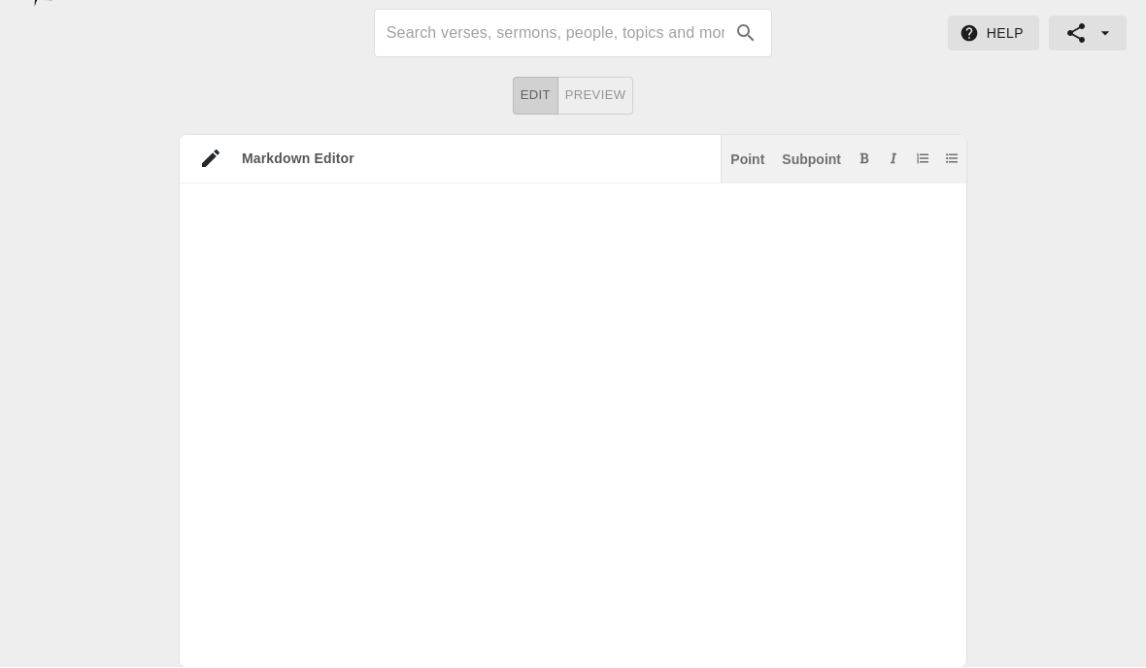
click at [811, 212] on textarea at bounding box center [563, 495] width 767 height 583
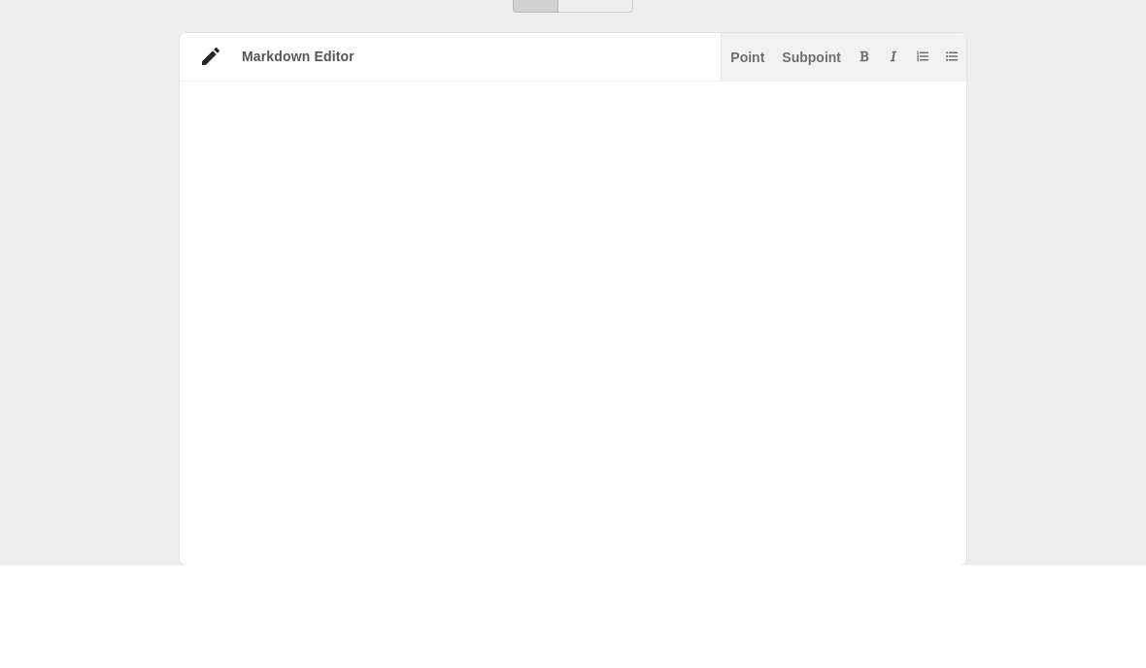
scroll to position [28, 0]
